Goal: Information Seeking & Learning: Find specific fact

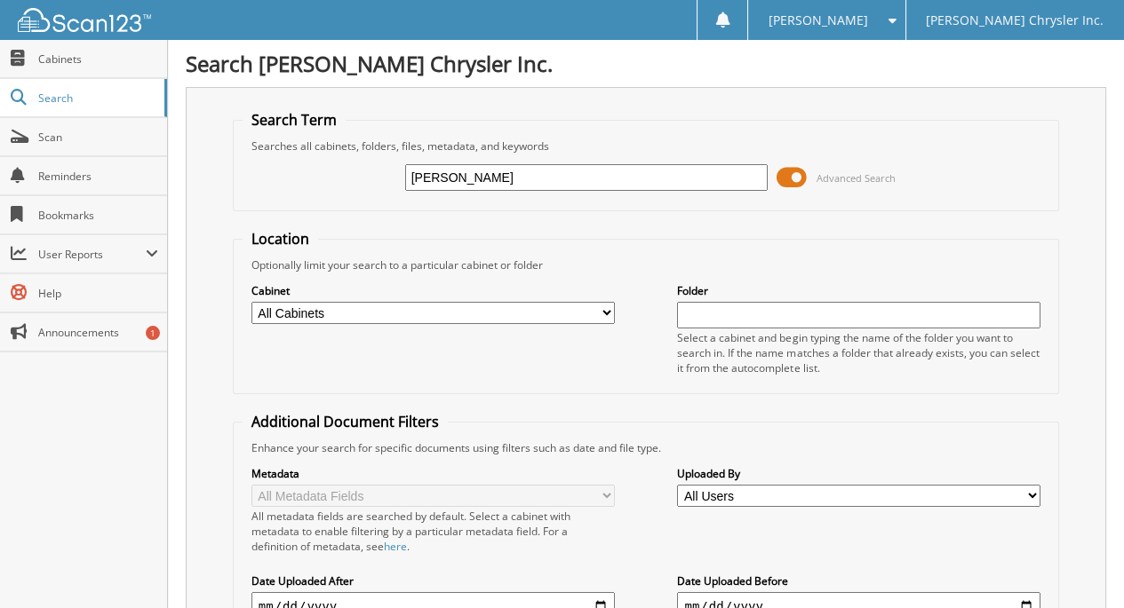
drag, startPoint x: 619, startPoint y: 171, endPoint x: 327, endPoint y: 185, distance: 292.6
click at [327, 185] on div "JULIE MCCULLOUGH Advanced Search" at bounding box center [645, 178] width 806 height 48
type input "[PERSON_NAME]"
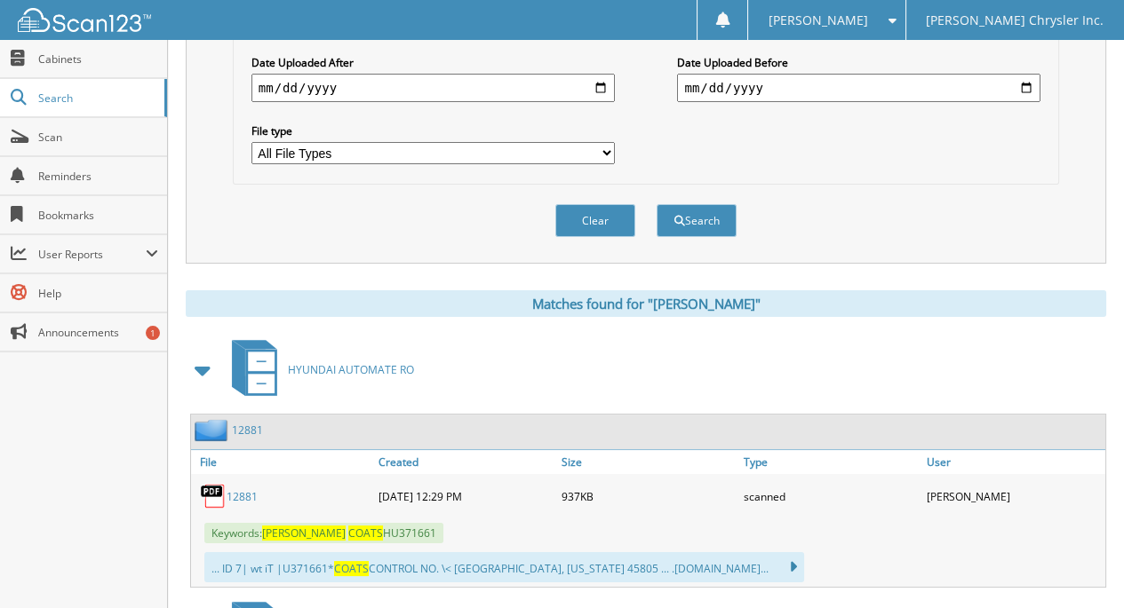
scroll to position [622, 0]
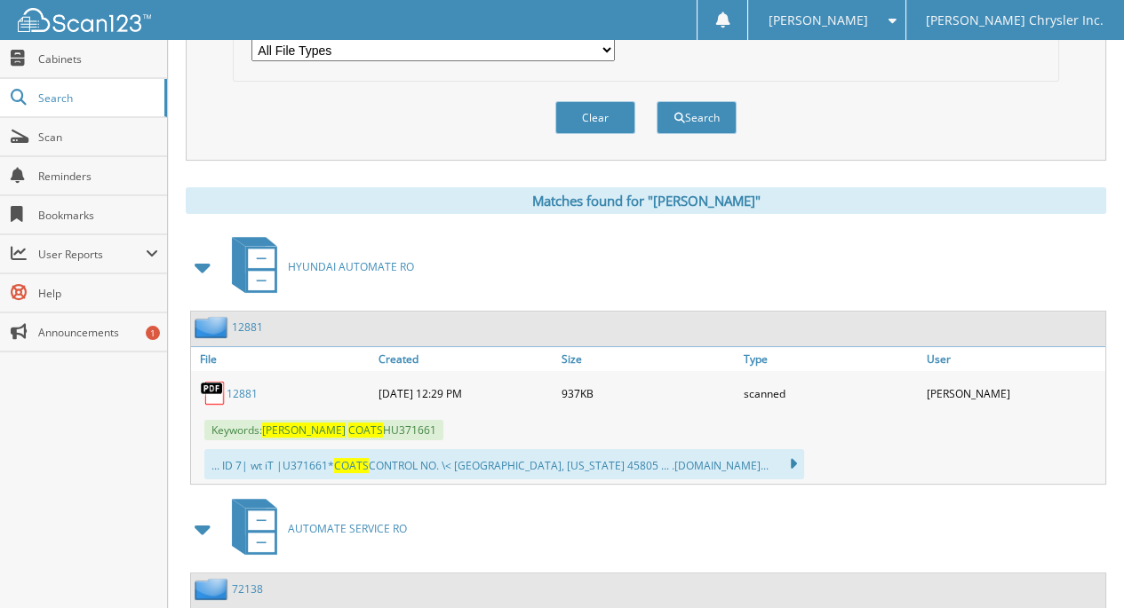
click at [243, 386] on link "12881" at bounding box center [241, 393] width 31 height 15
